Goal: Task Accomplishment & Management: Manage account settings

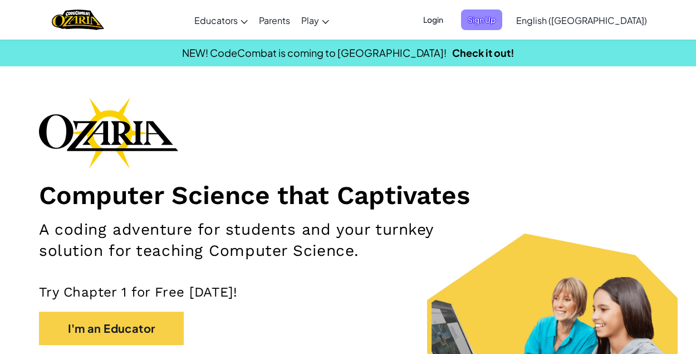
click at [502, 12] on span "Sign Up" at bounding box center [481, 19] width 41 height 21
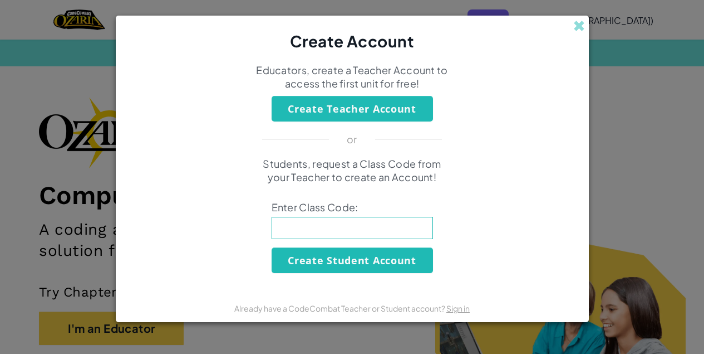
click at [580, 16] on div "Create Account" at bounding box center [352, 34] width 473 height 37
click at [583, 22] on span at bounding box center [580, 26] width 12 height 12
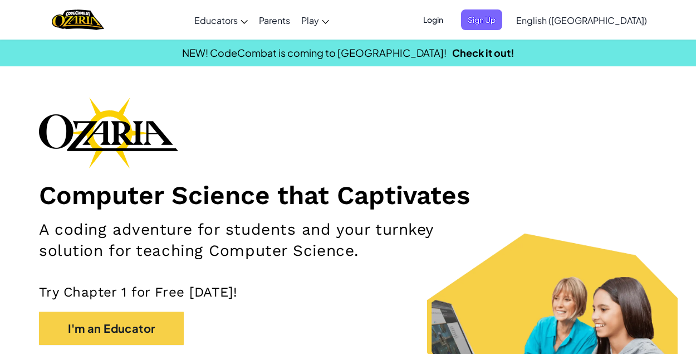
click at [450, 15] on span "Login" at bounding box center [433, 19] width 33 height 21
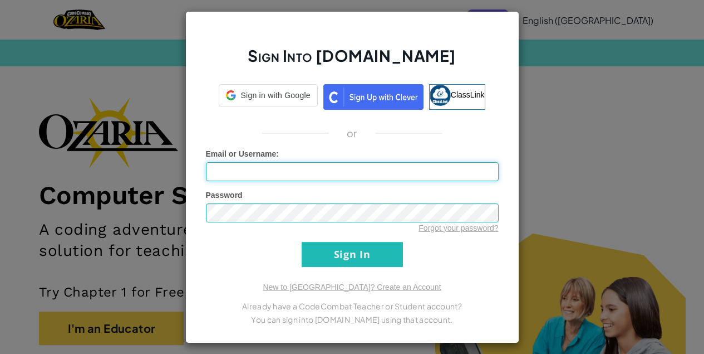
type input "1oeedc"
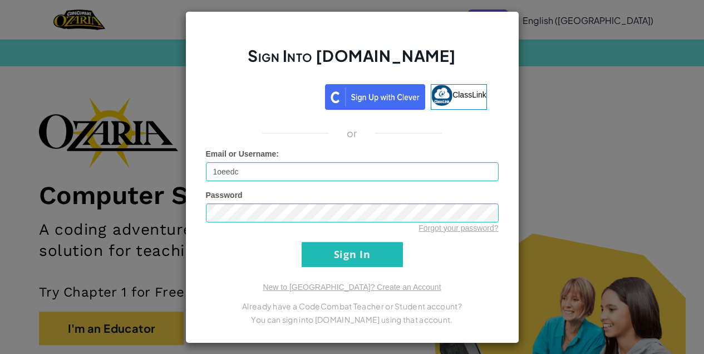
click at [606, 106] on div "Sign Into [DOMAIN_NAME] ClassLink or Unknown Error Email or Username : 1oeedc P…" at bounding box center [352, 177] width 704 height 354
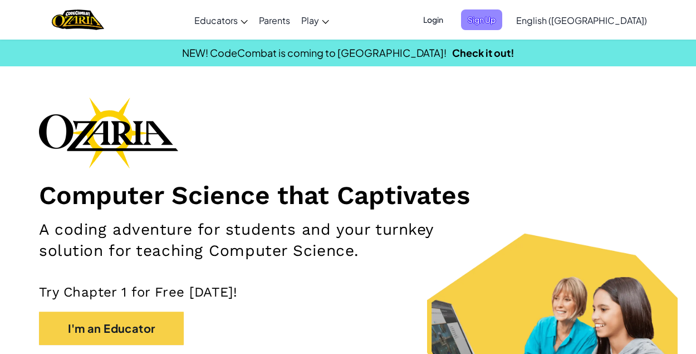
click at [502, 9] on span "Sign Up" at bounding box center [481, 19] width 41 height 21
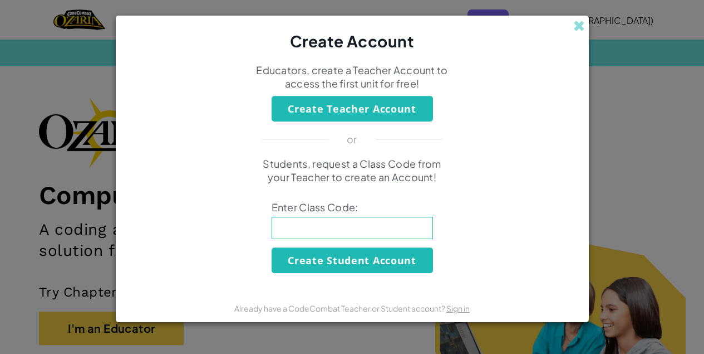
click at [636, 217] on div "Create Account Educators, create a Teacher Account to access the first unit for…" at bounding box center [352, 177] width 704 height 354
click at [578, 30] on span at bounding box center [580, 26] width 12 height 12
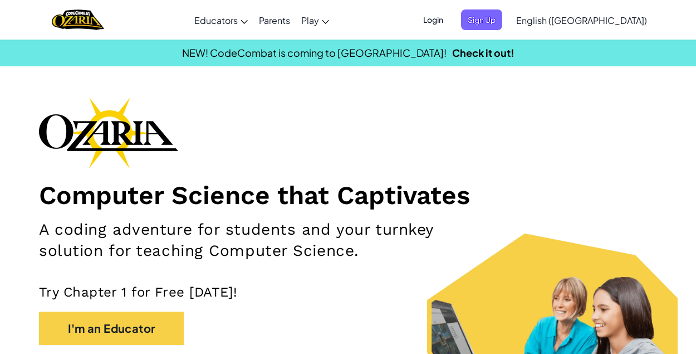
click at [450, 16] on span "Login" at bounding box center [433, 19] width 33 height 21
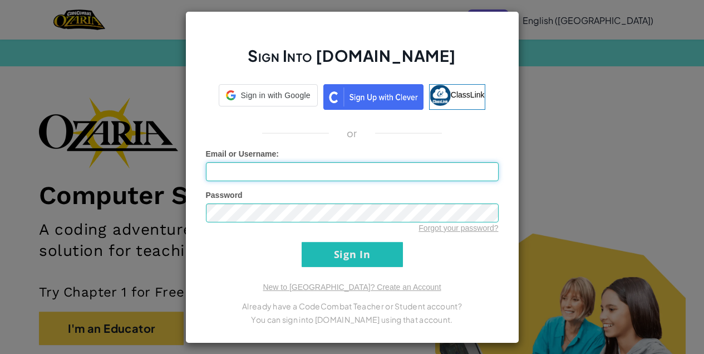
type input "1oeedc"
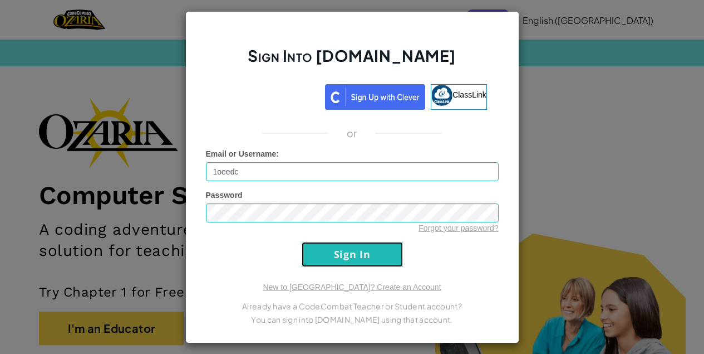
click at [356, 254] on input "Sign In" at bounding box center [352, 254] width 101 height 25
